Goal: Task Accomplishment & Management: Complete application form

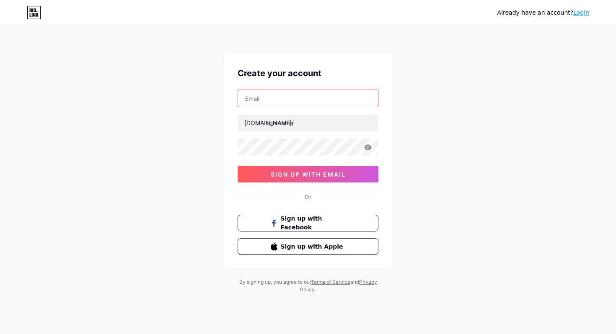
click at [272, 93] on input "text" at bounding box center [308, 98] width 140 height 17
type input "[EMAIL_ADDRESS][DOMAIN_NAME]"
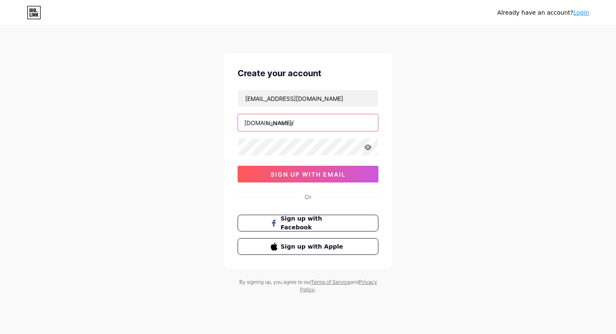
click at [269, 124] on input "text" at bounding box center [308, 122] width 140 height 17
type input "studioferripz"
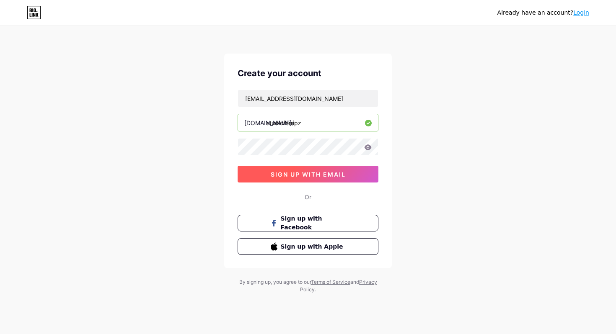
click at [289, 182] on button "sign up with email" at bounding box center [307, 174] width 141 height 17
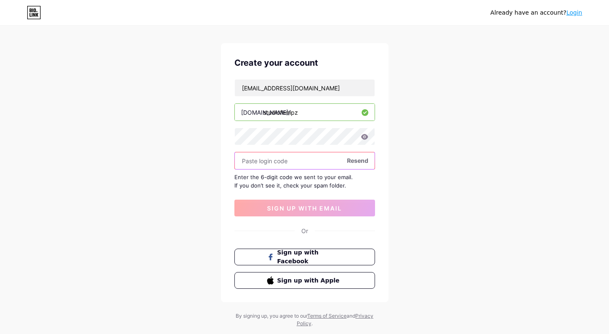
scroll to position [12, 0]
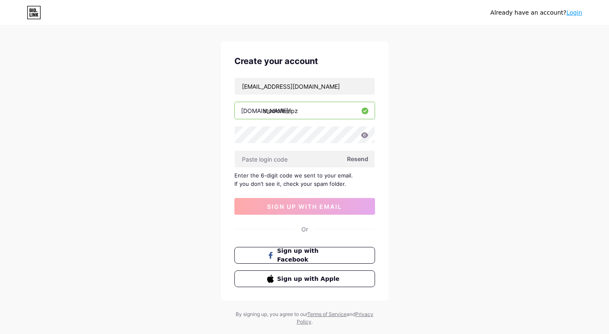
click at [363, 162] on span "Resend" at bounding box center [357, 159] width 21 height 9
click at [295, 159] on input "text" at bounding box center [305, 159] width 140 height 17
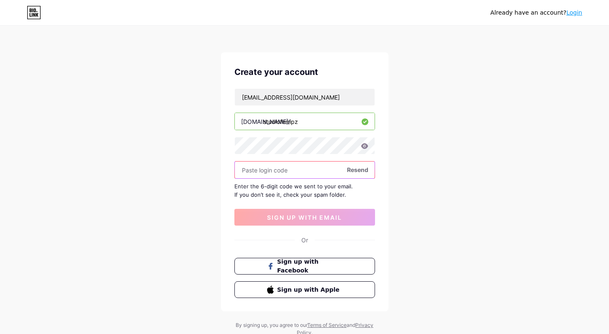
click at [258, 168] on input "text" at bounding box center [305, 170] width 140 height 17
click at [352, 172] on span "Resend" at bounding box center [357, 169] width 21 height 9
click at [290, 174] on input "text" at bounding box center [305, 170] width 140 height 17
paste input "283286"
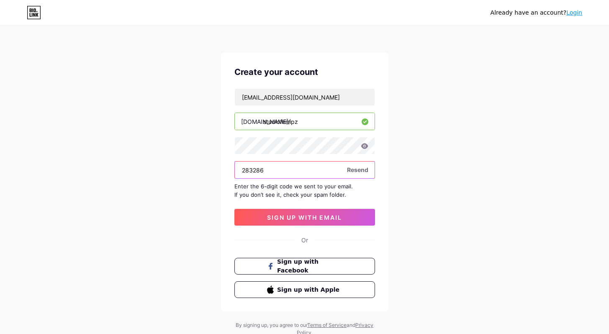
type input "283286"
click at [332, 227] on div "Create your account [EMAIL_ADDRESS][DOMAIN_NAME] [DOMAIN_NAME]/ studioferripz 2…" at bounding box center [304, 181] width 167 height 259
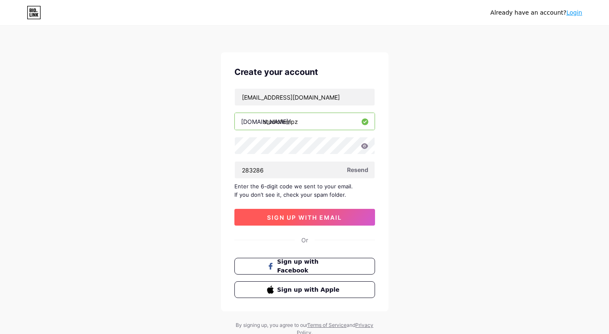
click at [332, 224] on button "sign up with email" at bounding box center [304, 217] width 141 height 17
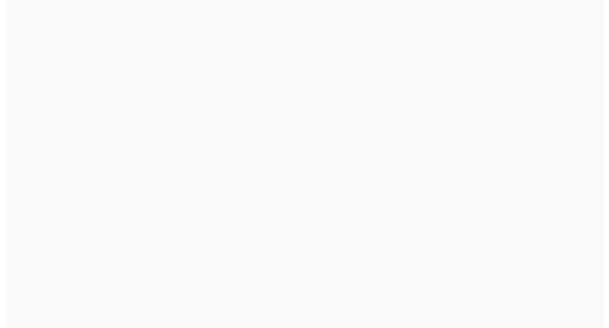
scroll to position [0, 0]
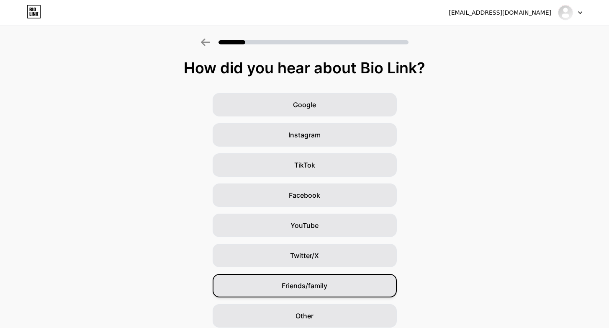
scroll to position [33, 0]
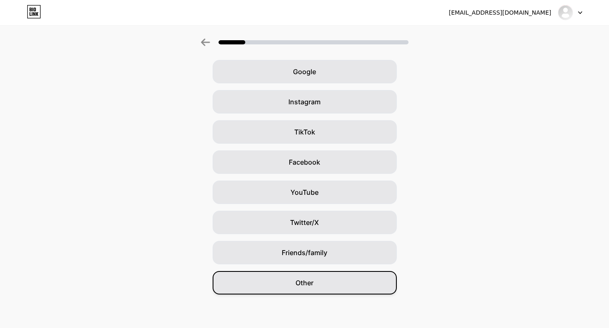
click at [317, 274] on div "Other" at bounding box center [305, 282] width 184 height 23
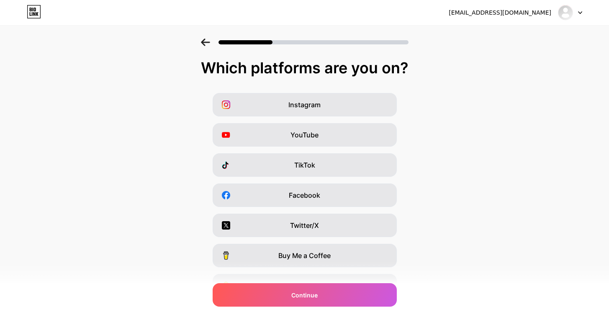
scroll to position [17, 0]
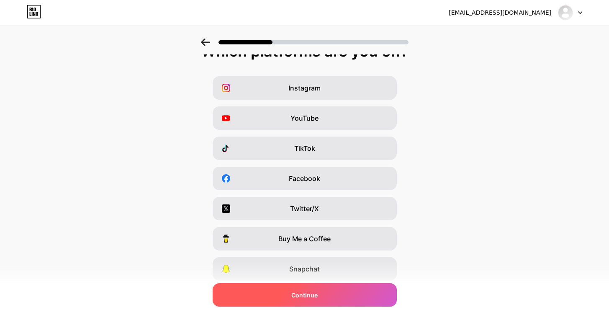
click at [330, 297] on div "Continue" at bounding box center [305, 294] width 184 height 23
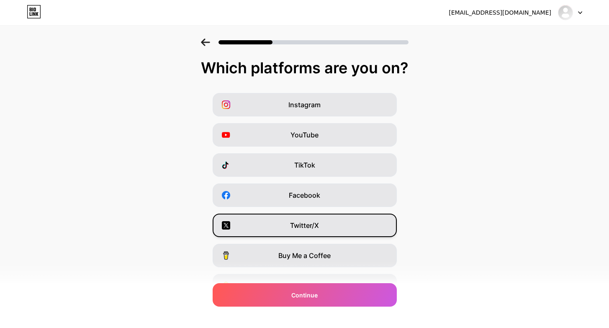
scroll to position [75, 0]
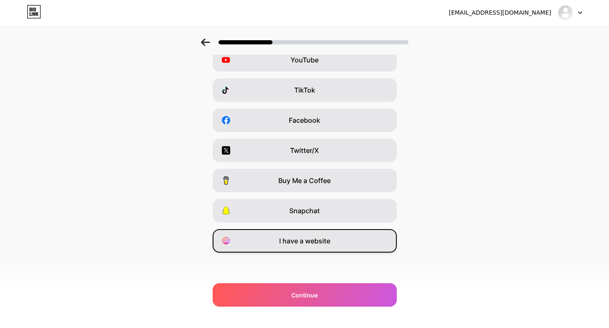
click at [294, 237] on span "I have a website" at bounding box center [304, 241] width 51 height 10
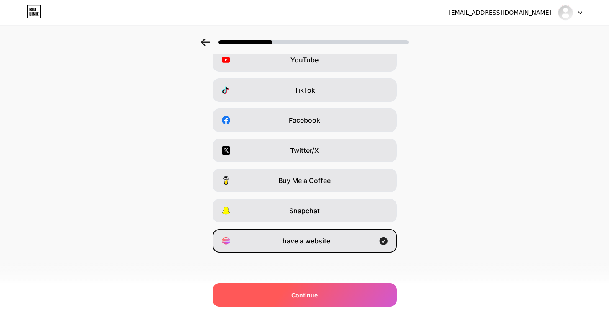
click at [317, 289] on div "Continue" at bounding box center [305, 294] width 184 height 23
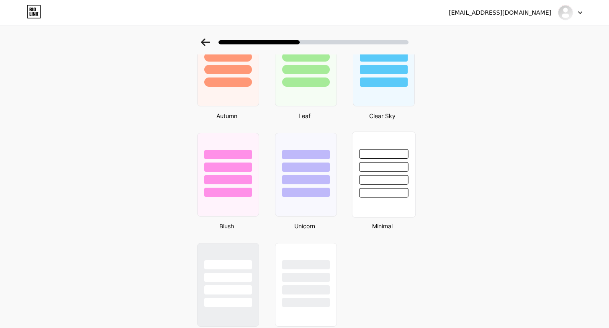
scroll to position [624, 0]
click at [394, 186] on div at bounding box center [383, 164] width 63 height 66
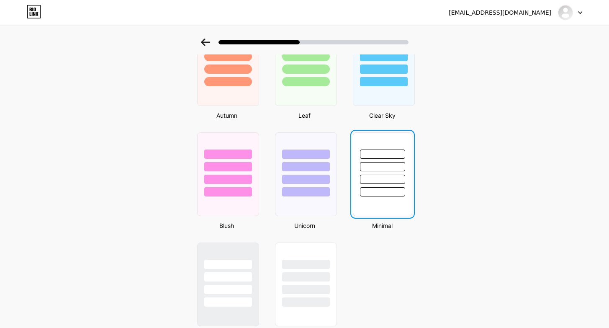
scroll to position [0, 0]
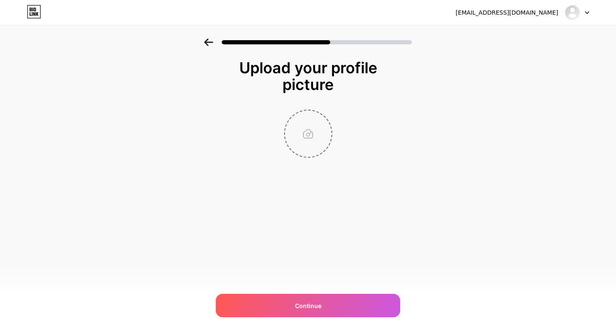
click at [318, 145] on input "file" at bounding box center [308, 134] width 46 height 46
click at [316, 283] on div "[EMAIL_ADDRESS][DOMAIN_NAME] Logout Link Copied Upload your profile picture Con…" at bounding box center [308, 167] width 616 height 334
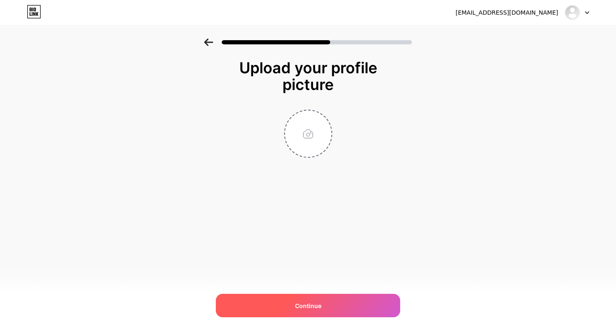
click at [310, 297] on div "Continue" at bounding box center [308, 305] width 184 height 23
drag, startPoint x: 294, startPoint y: 291, endPoint x: 296, endPoint y: 300, distance: 9.0
click at [294, 292] on div "[EMAIL_ADDRESS][DOMAIN_NAME] Logout Link Copied Upload your profile picture Ple…" at bounding box center [308, 167] width 616 height 334
click at [297, 302] on span "Continue" at bounding box center [308, 305] width 26 height 9
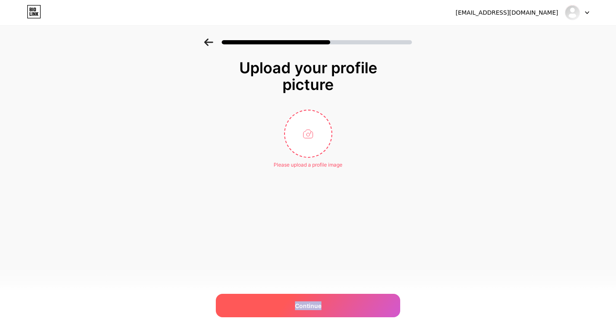
click at [297, 302] on span "Continue" at bounding box center [308, 305] width 26 height 9
click at [296, 302] on span "Continue" at bounding box center [308, 305] width 26 height 9
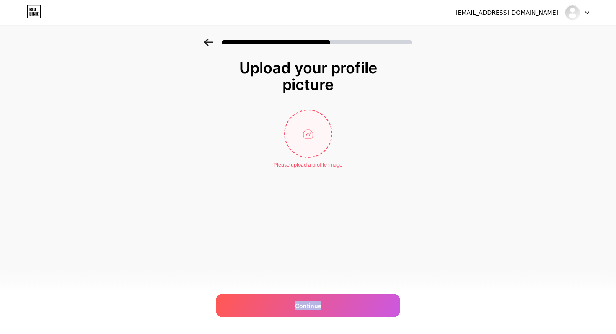
click at [288, 133] on input "file" at bounding box center [308, 134] width 46 height 46
type input "C:\fakepath\Logo [PERSON_NAME].png"
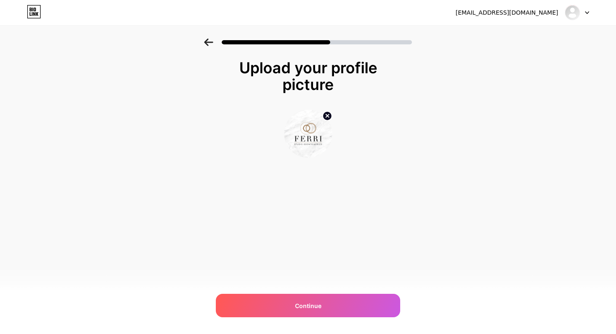
click at [293, 293] on div "[EMAIL_ADDRESS][DOMAIN_NAME] Logout Link Copied Upload your profile picture Con…" at bounding box center [308, 167] width 616 height 334
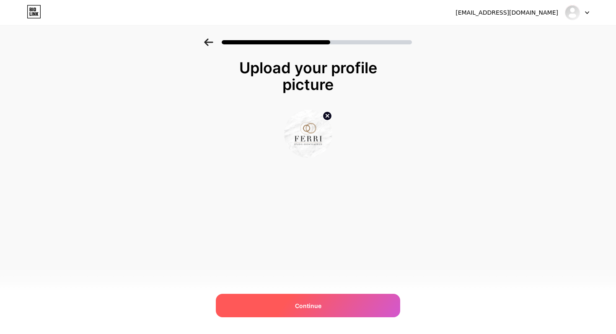
click at [283, 302] on div "Continue" at bounding box center [308, 305] width 184 height 23
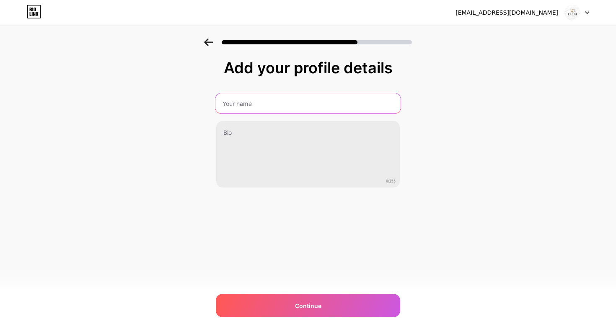
click at [240, 109] on input "text" at bounding box center [307, 103] width 185 height 20
type input "Studio Odontoiatrico [PERSON_NAME]"
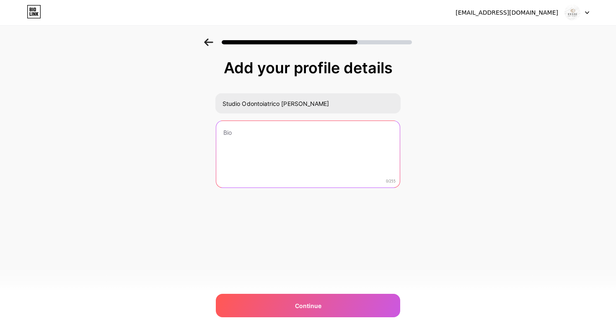
click at [225, 142] on textarea at bounding box center [307, 154] width 183 height 67
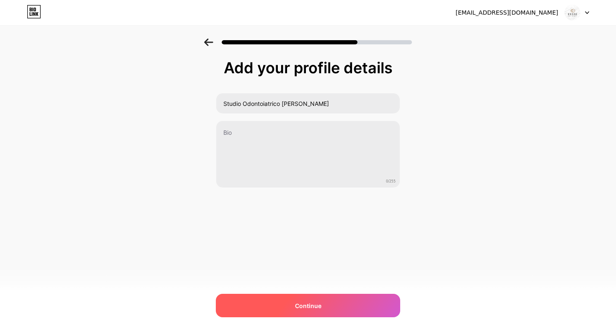
click at [243, 315] on div "Continue" at bounding box center [308, 305] width 184 height 23
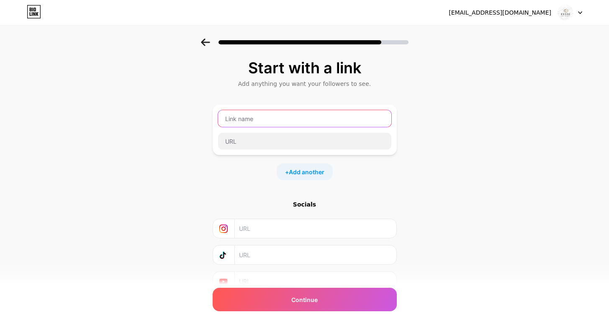
click at [242, 126] on input "text" at bounding box center [304, 118] width 173 height 17
click at [247, 114] on input "text" at bounding box center [304, 118] width 173 height 17
